Goal: Task Accomplishment & Management: Manage account settings

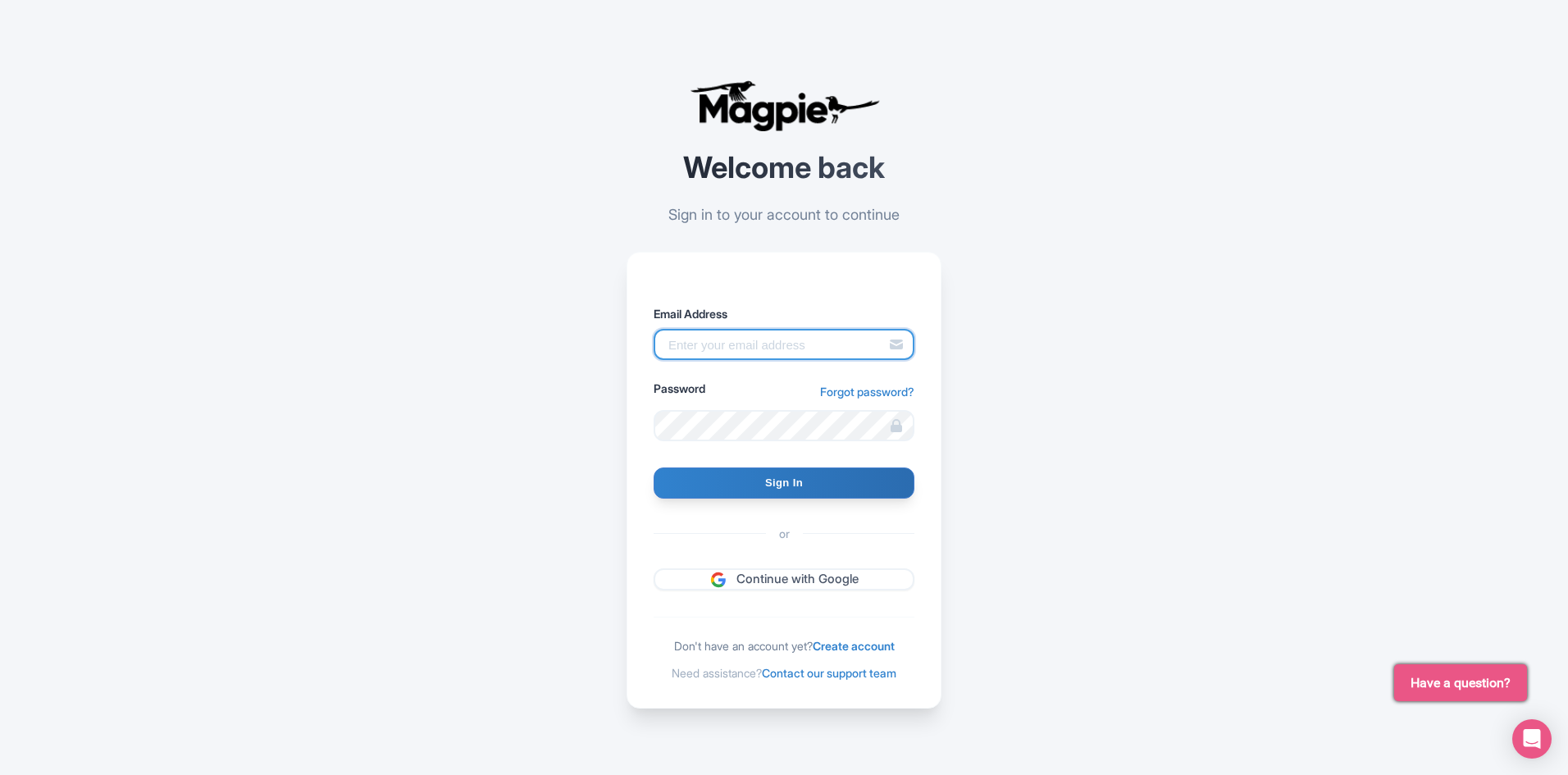
type input "info@boogieswatersports.com"
click at [799, 452] on form "Email Address info@boogieswatersports.com Password Forgot password? Sign In or …" at bounding box center [784, 447] width 261 height 286
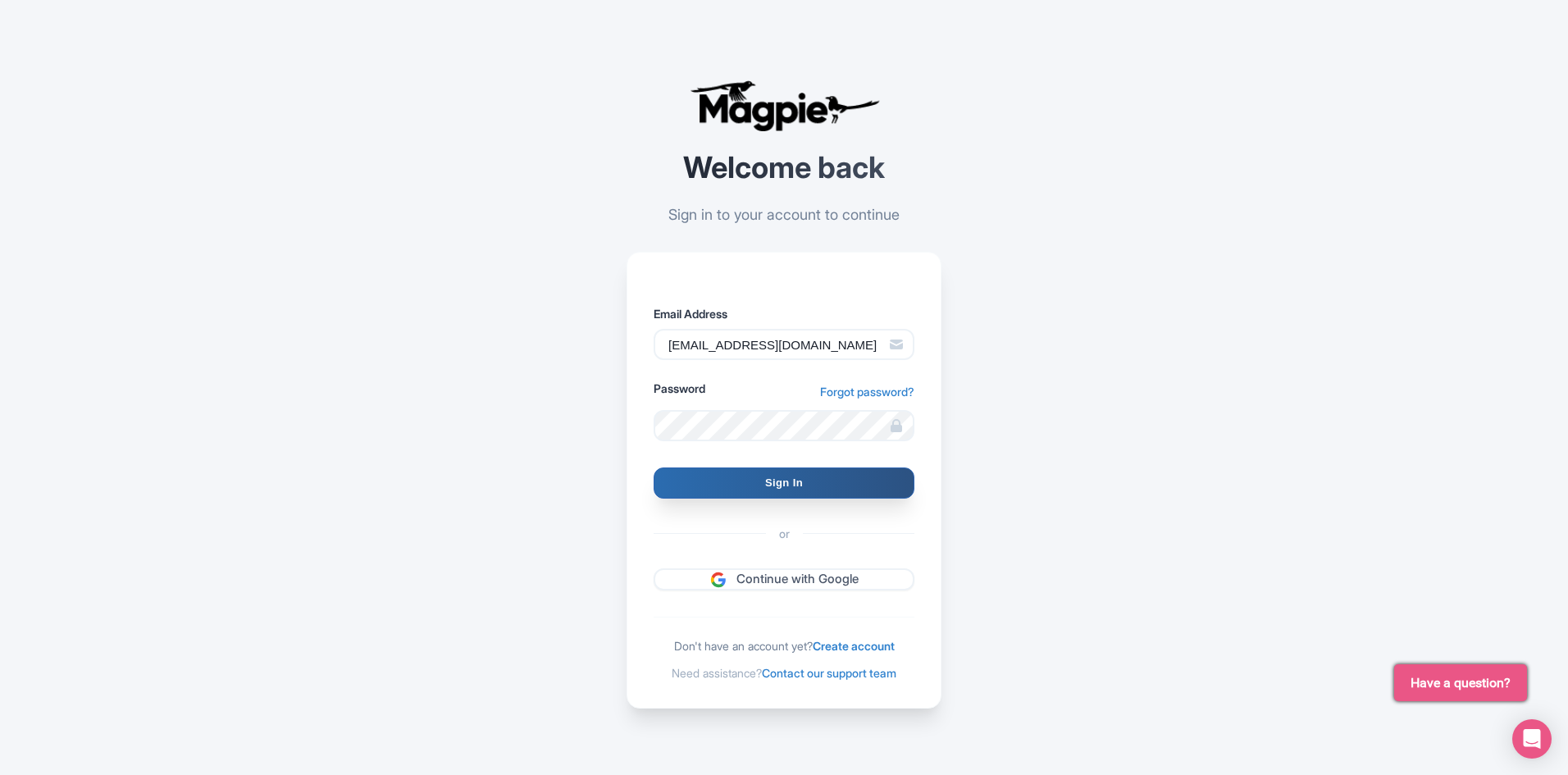
click at [806, 477] on input "Sign In" at bounding box center [784, 483] width 261 height 31
type input "Signing in..."
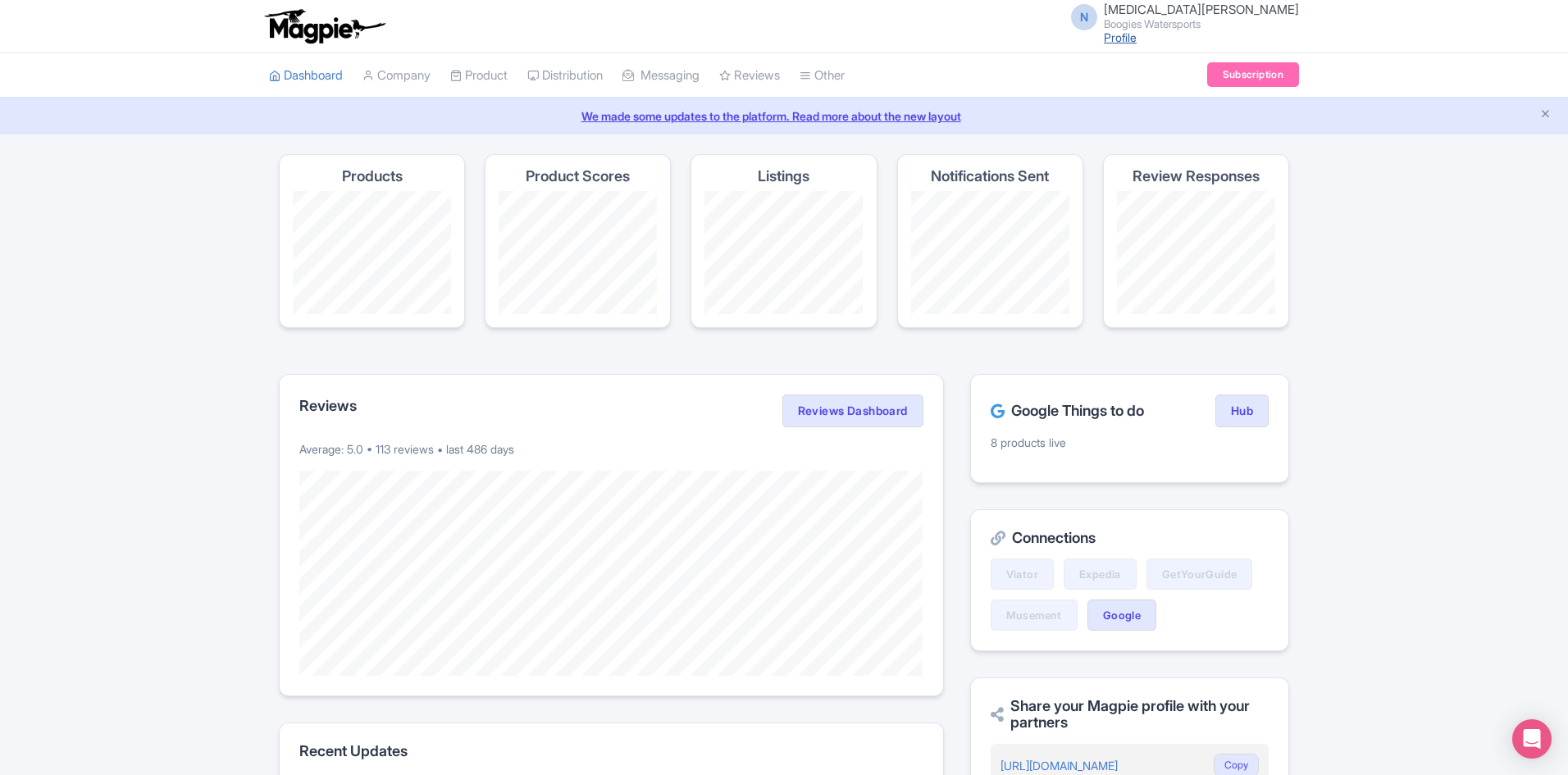
click at [1137, 41] on link "Profile" at bounding box center [1120, 37] width 33 height 14
click at [415, 77] on link "Company" at bounding box center [397, 76] width 68 height 46
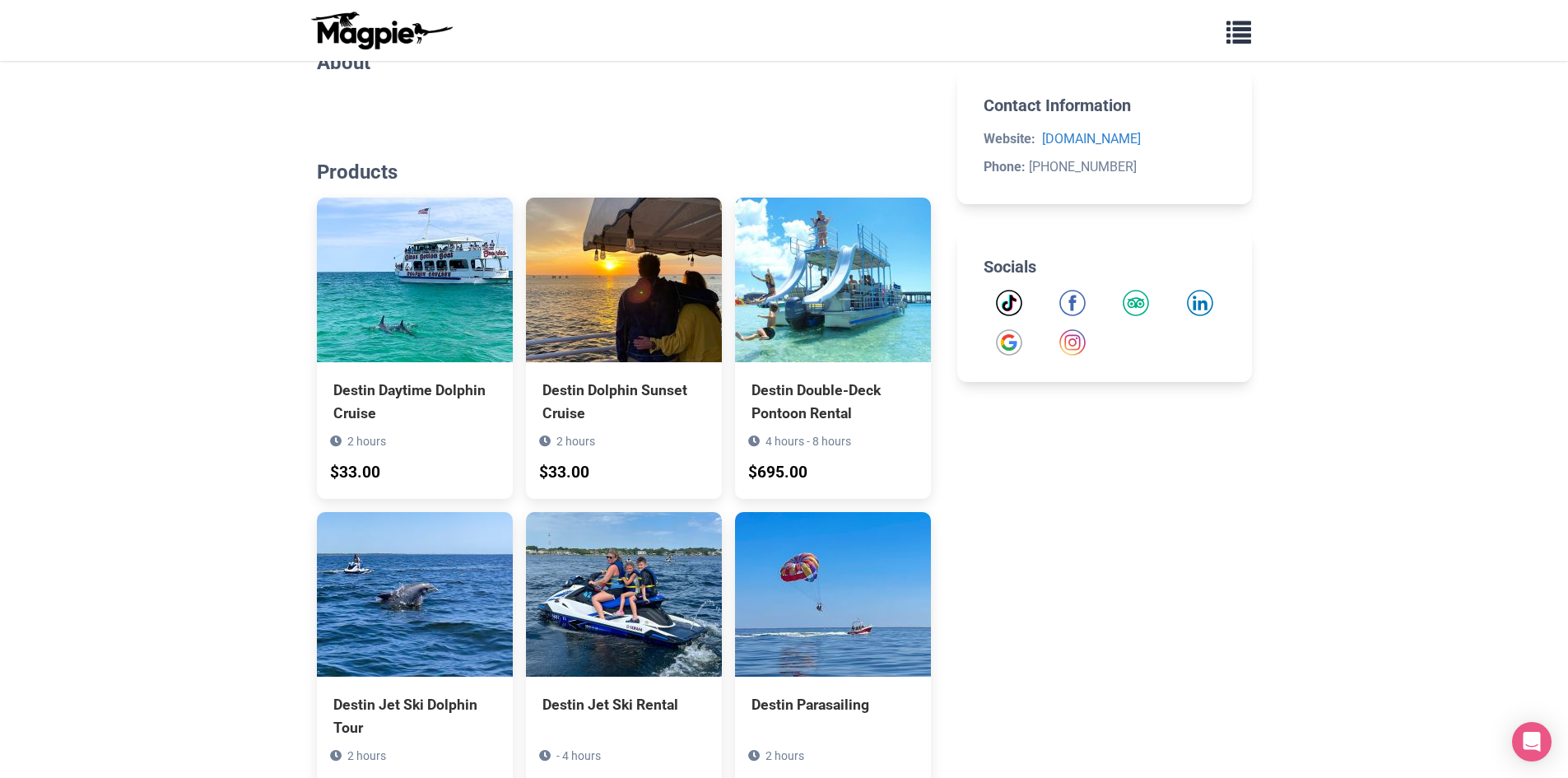
scroll to position [576, 0]
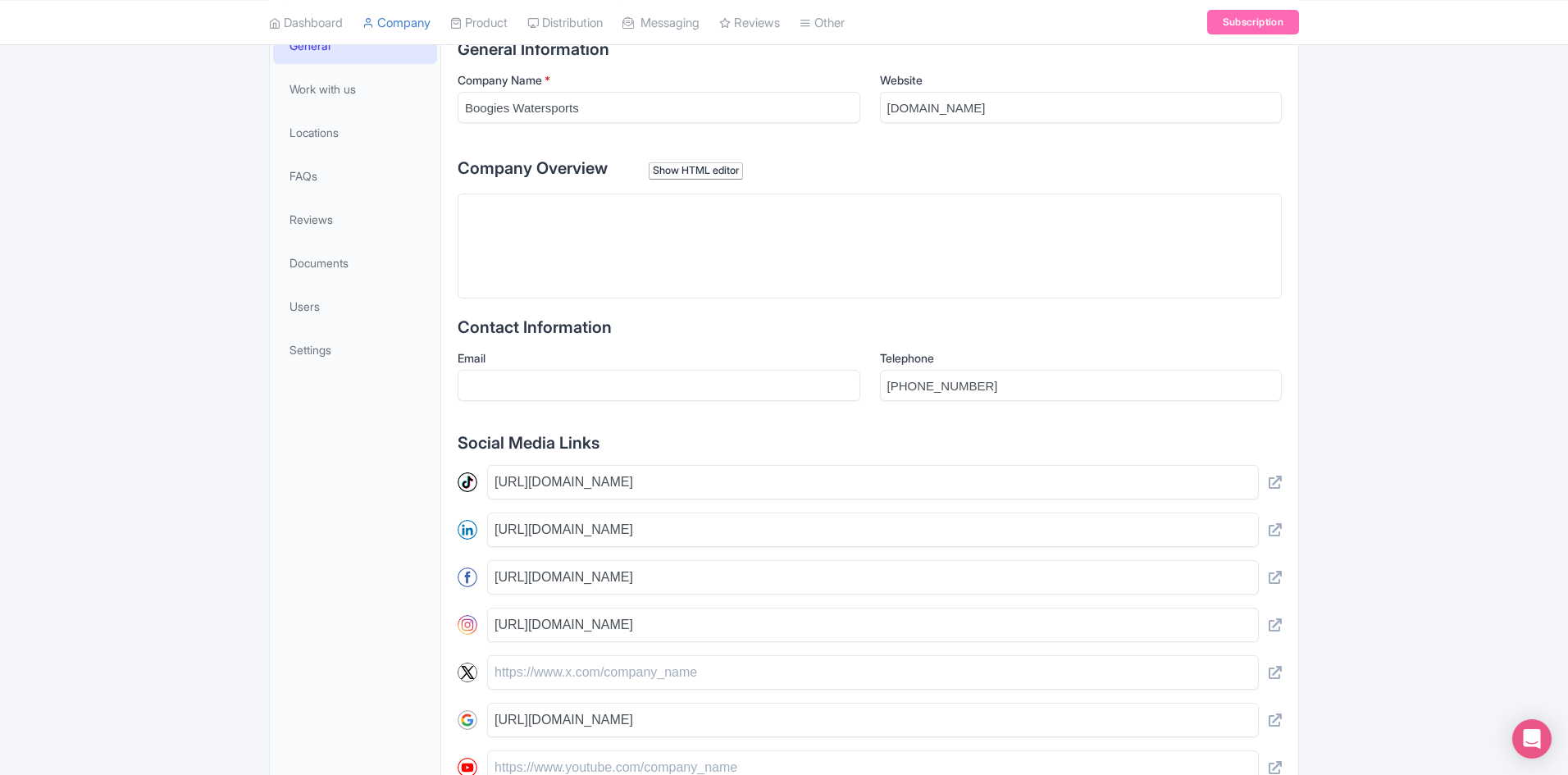
scroll to position [87, 0]
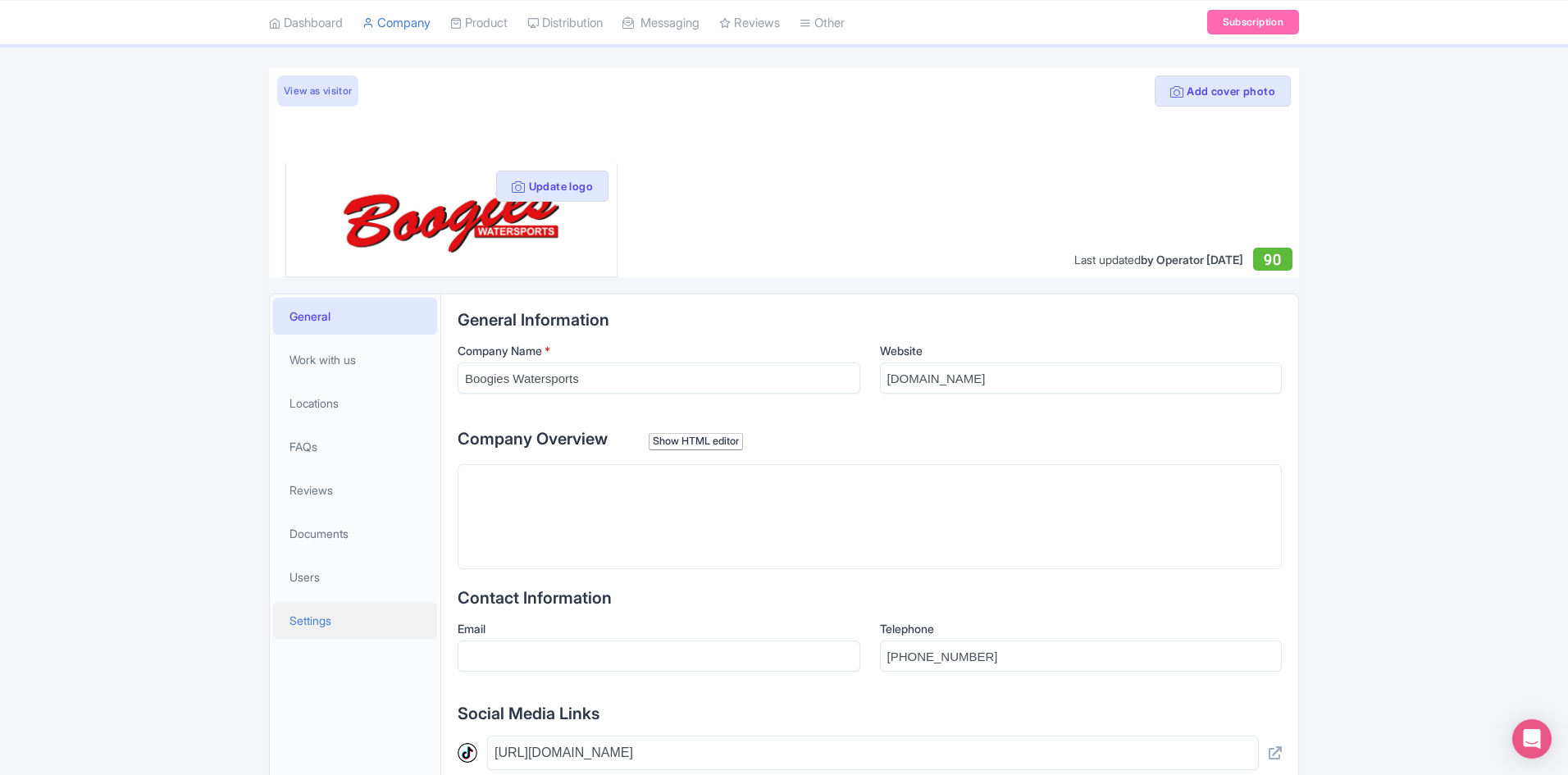
click at [345, 622] on link "Settings" at bounding box center [355, 619] width 164 height 37
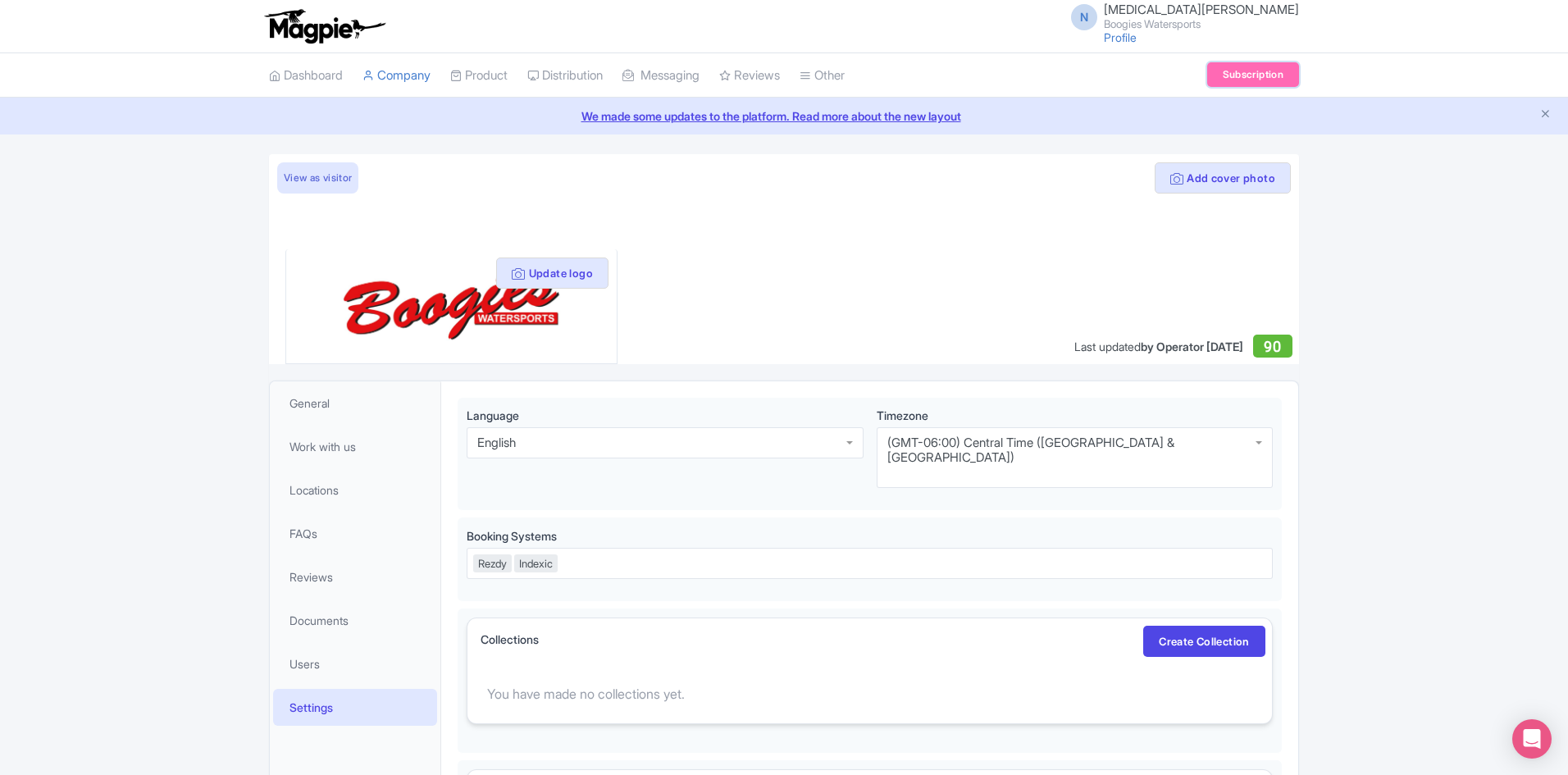
click at [1230, 73] on link "Subscription" at bounding box center [1253, 75] width 92 height 25
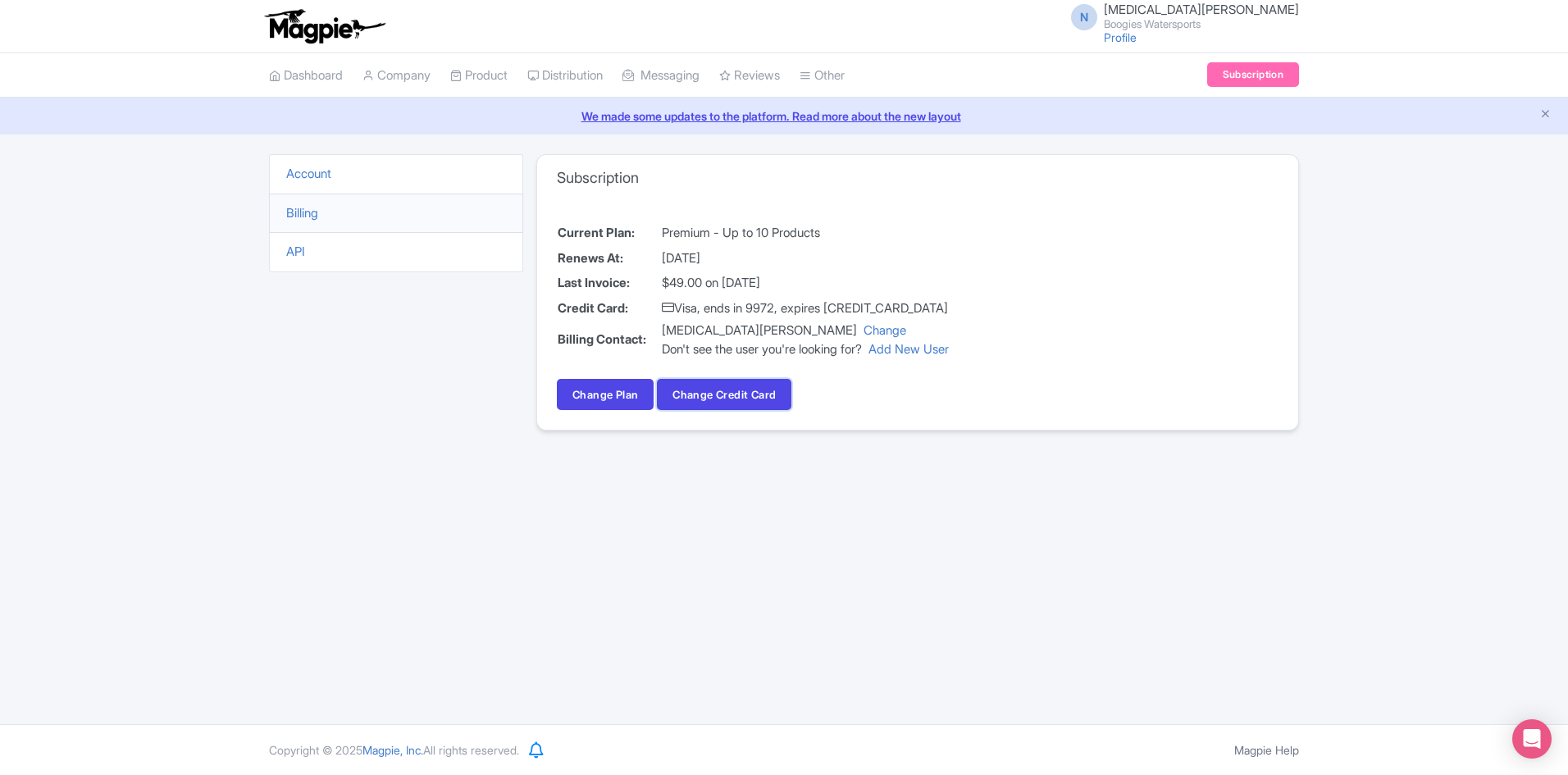
click at [788, 396] on button "Change Credit Card" at bounding box center [724, 394] width 135 height 31
